Goal: Register for event/course

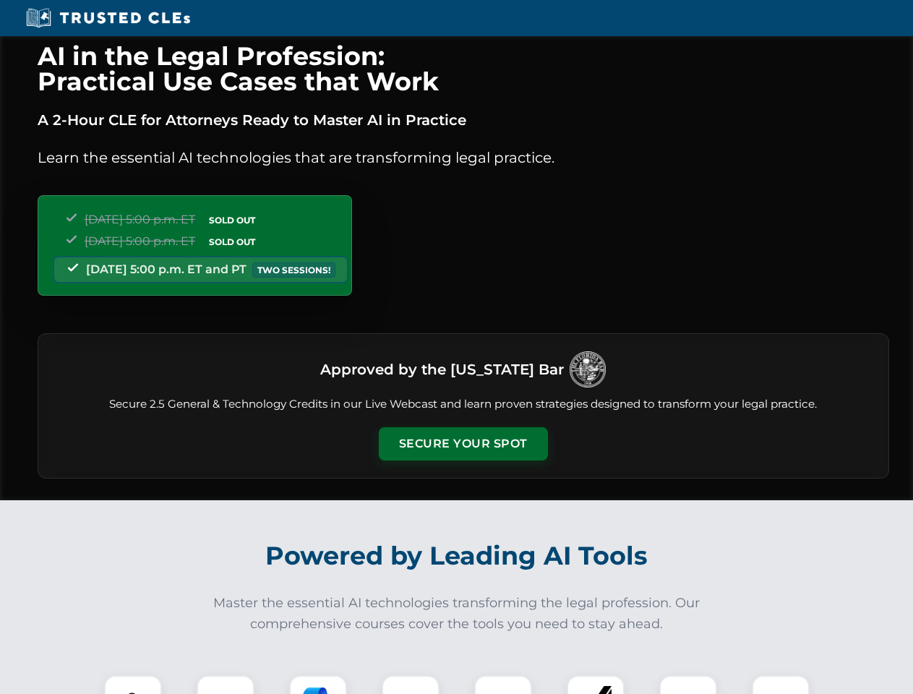
click at [462, 444] on button "Secure Your Spot" at bounding box center [463, 443] width 169 height 33
click at [133, 684] on img at bounding box center [133, 704] width 42 height 42
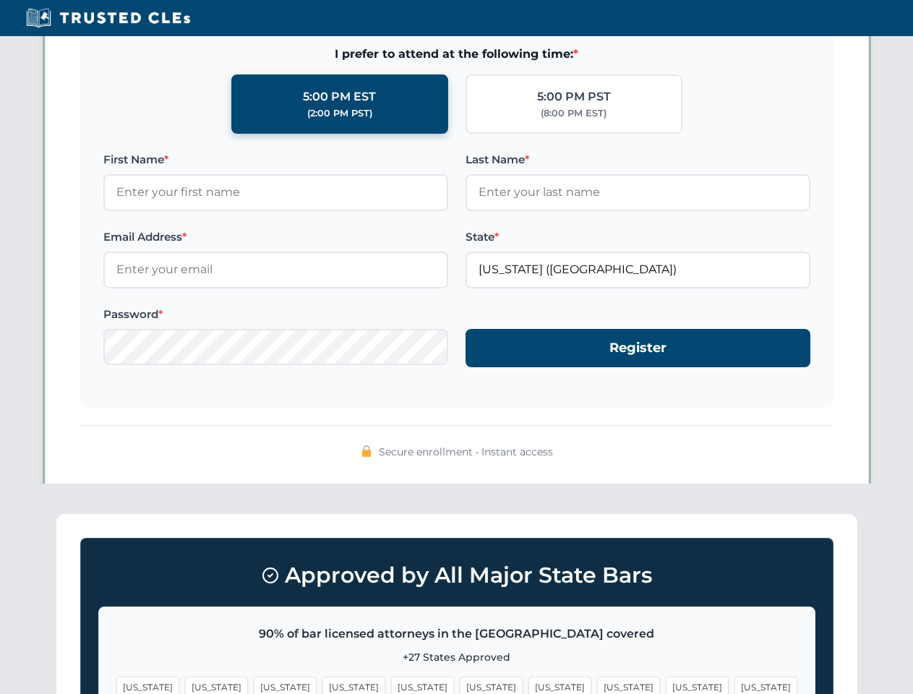
click at [528, 684] on span "[US_STATE]" at bounding box center [559, 686] width 63 height 21
click at [666, 684] on span "[US_STATE]" at bounding box center [697, 686] width 63 height 21
